Goal: Find specific page/section: Find specific page/section

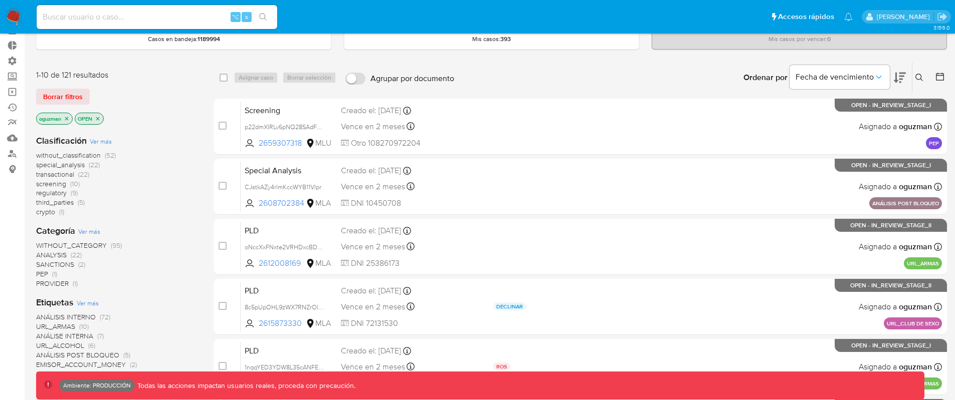
scroll to position [204, 0]
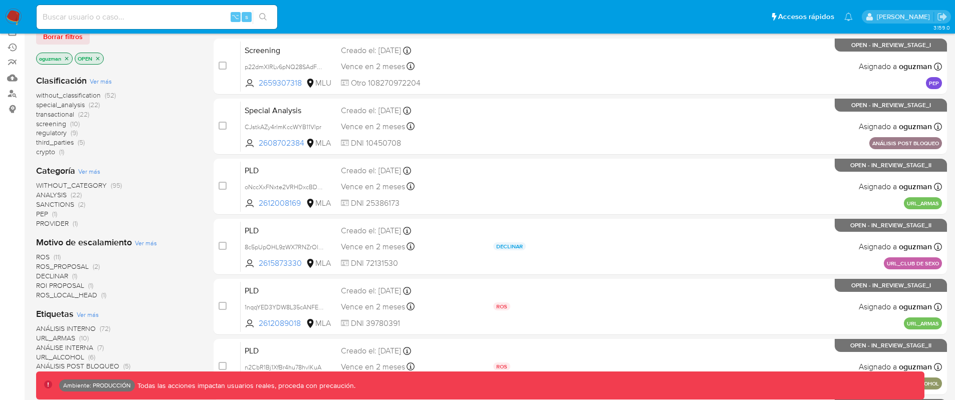
scroll to position [112, 0]
click at [55, 296] on span "ROS_LOCAL_HEAD" at bounding box center [66, 296] width 61 height 10
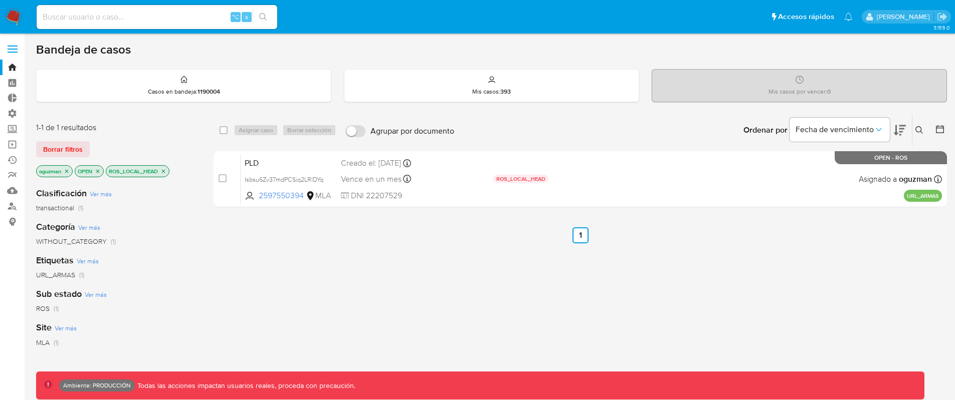
click at [163, 172] on icon "close-filter" at bounding box center [163, 171] width 6 height 6
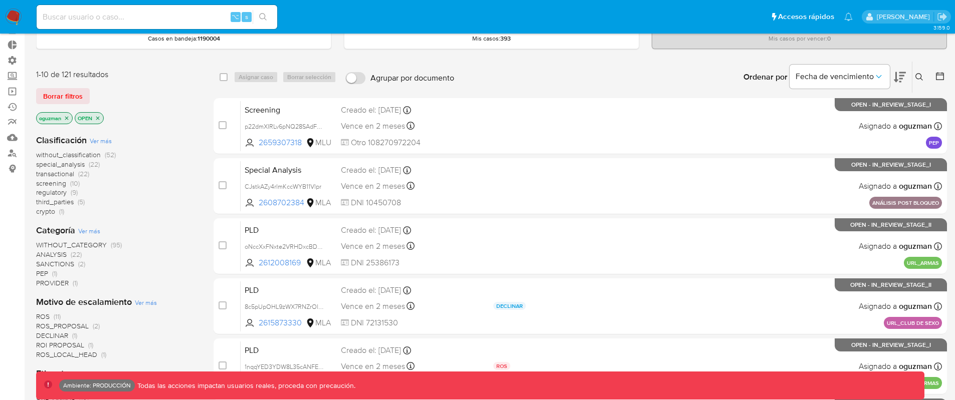
scroll to position [182, 0]
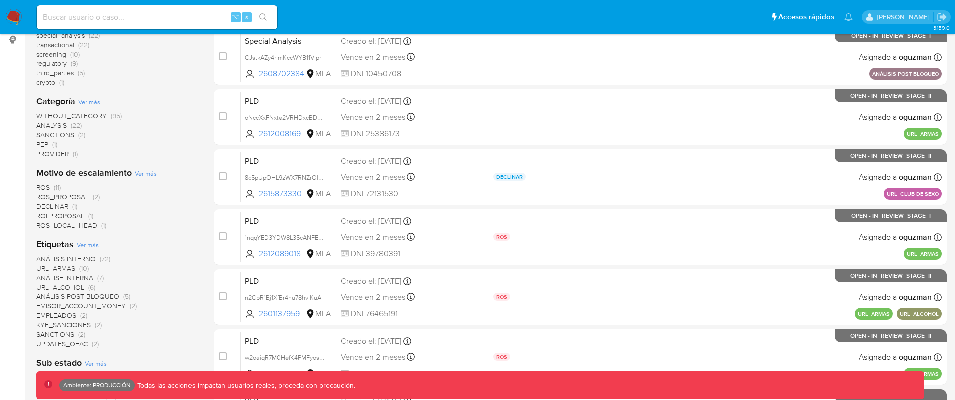
click at [62, 197] on span "ROS_PROPOSAL" at bounding box center [62, 197] width 53 height 10
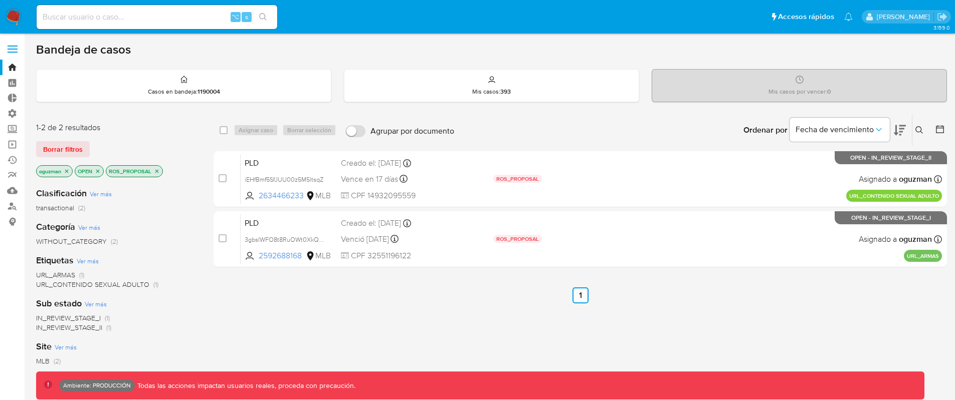
click at [157, 170] on icon "close-filter" at bounding box center [157, 171] width 4 height 4
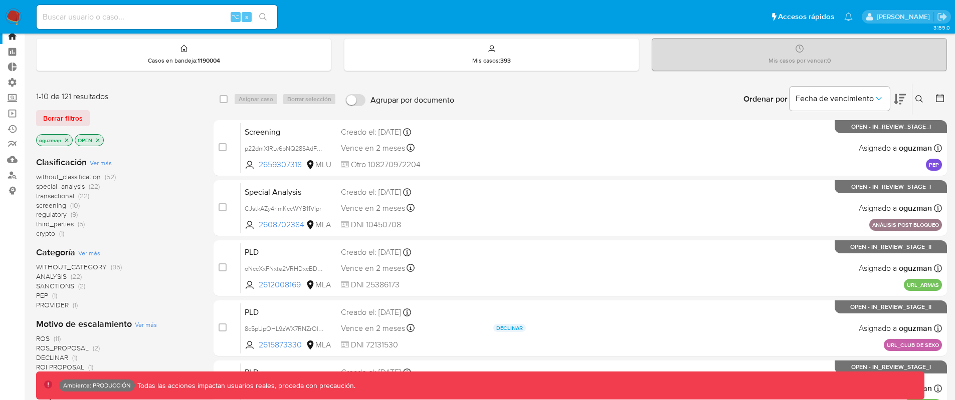
scroll to position [26, 0]
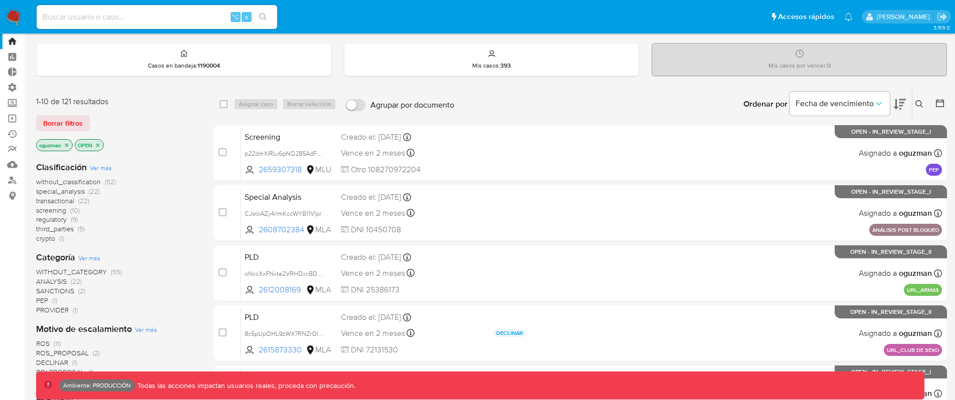
click at [149, 331] on span "Ver más" at bounding box center [146, 329] width 22 height 9
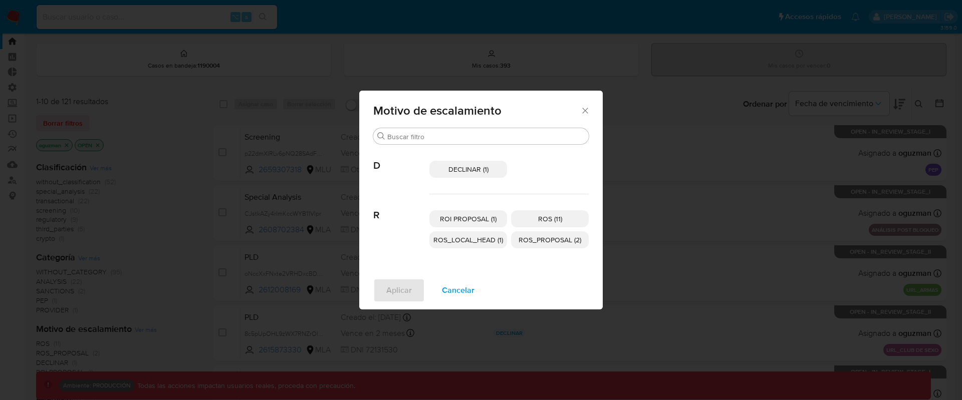
click at [583, 115] on icon "Cerrar" at bounding box center [585, 111] width 10 height 10
